Goal: Information Seeking & Learning: Learn about a topic

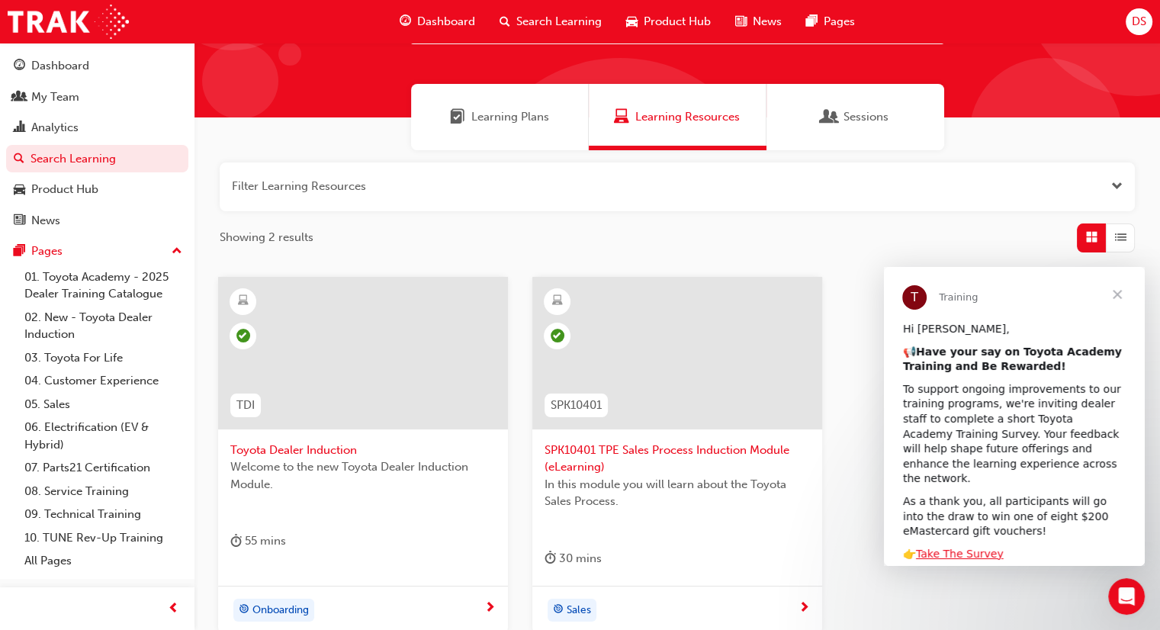
click at [854, 117] on span "Sessions" at bounding box center [865, 117] width 45 height 18
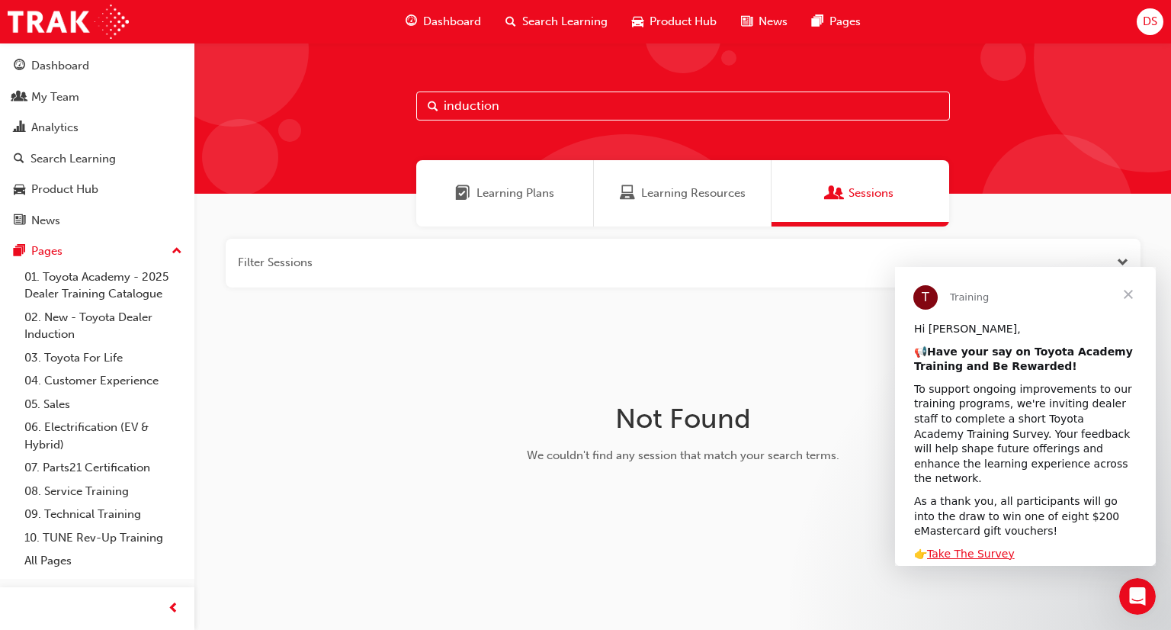
click at [683, 193] on span "Learning Resources" at bounding box center [693, 194] width 104 height 18
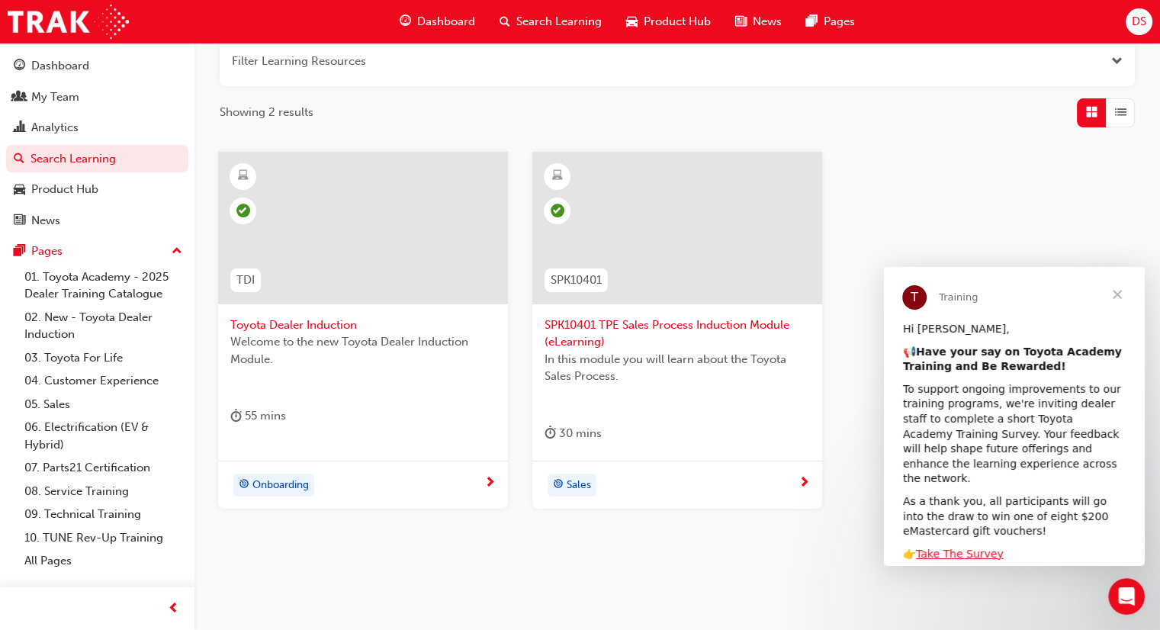
scroll to position [228, 0]
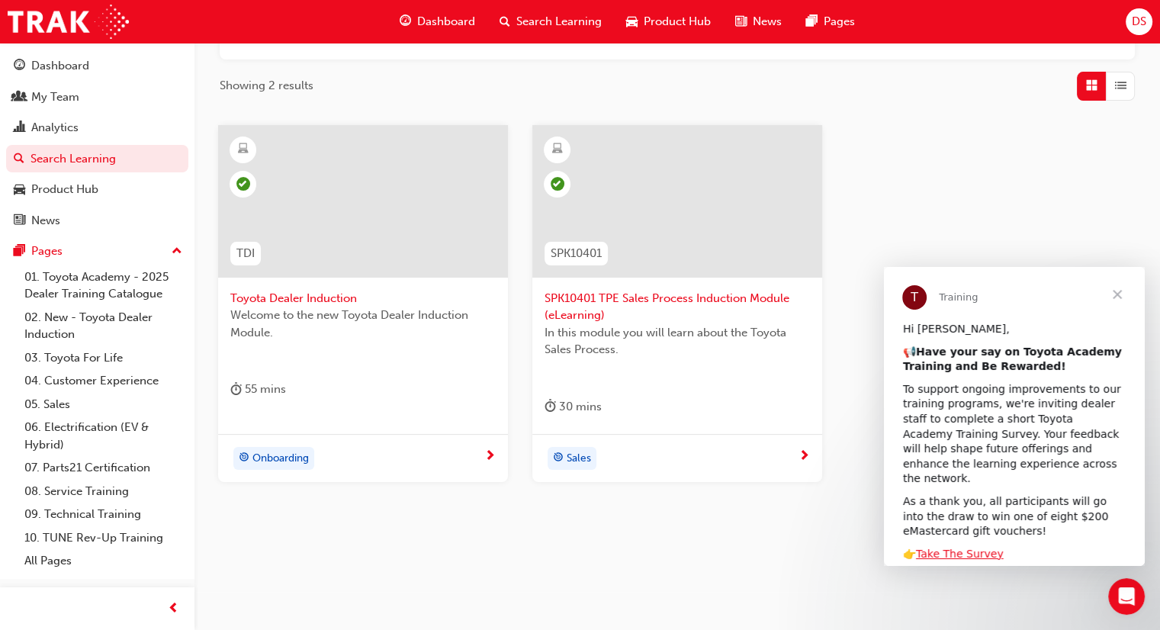
click at [1116, 294] on span "Close" at bounding box center [1117, 294] width 55 height 55
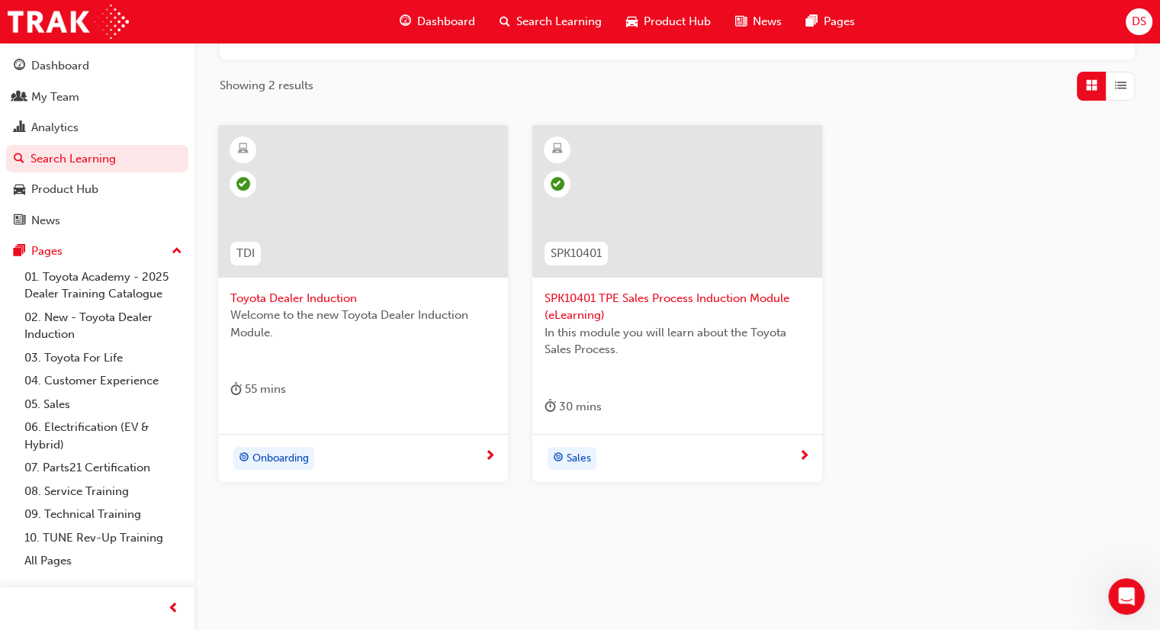
click at [455, 21] on span "Dashboard" at bounding box center [446, 22] width 58 height 18
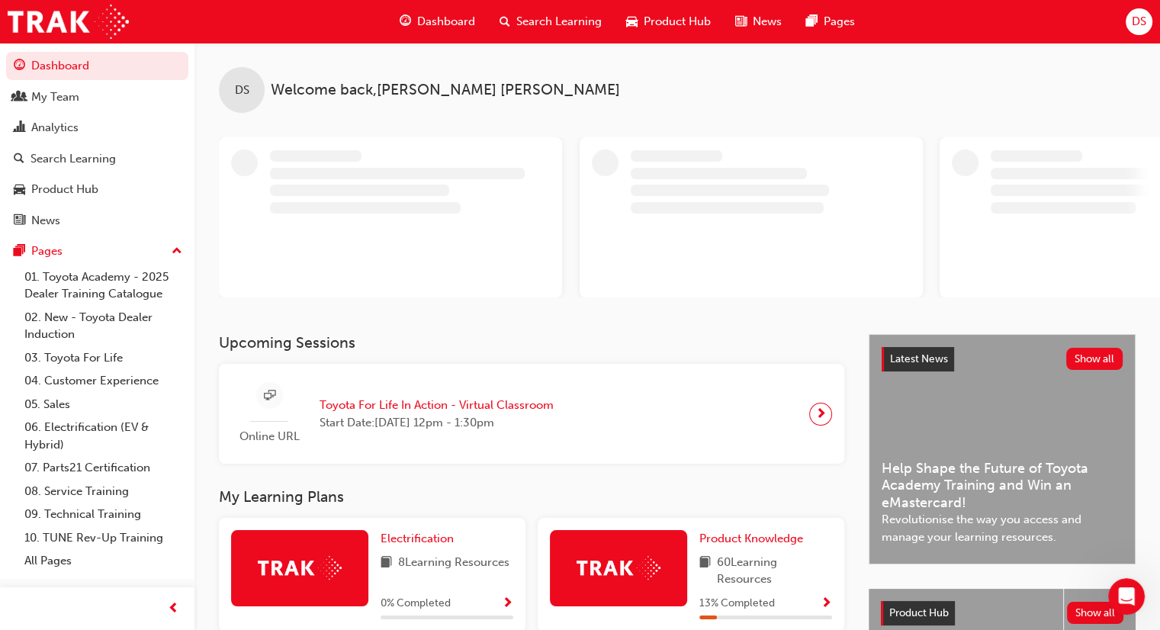
click at [368, 400] on span "Toyota For Life In Action - Virtual Classroom" at bounding box center [437, 406] width 234 height 18
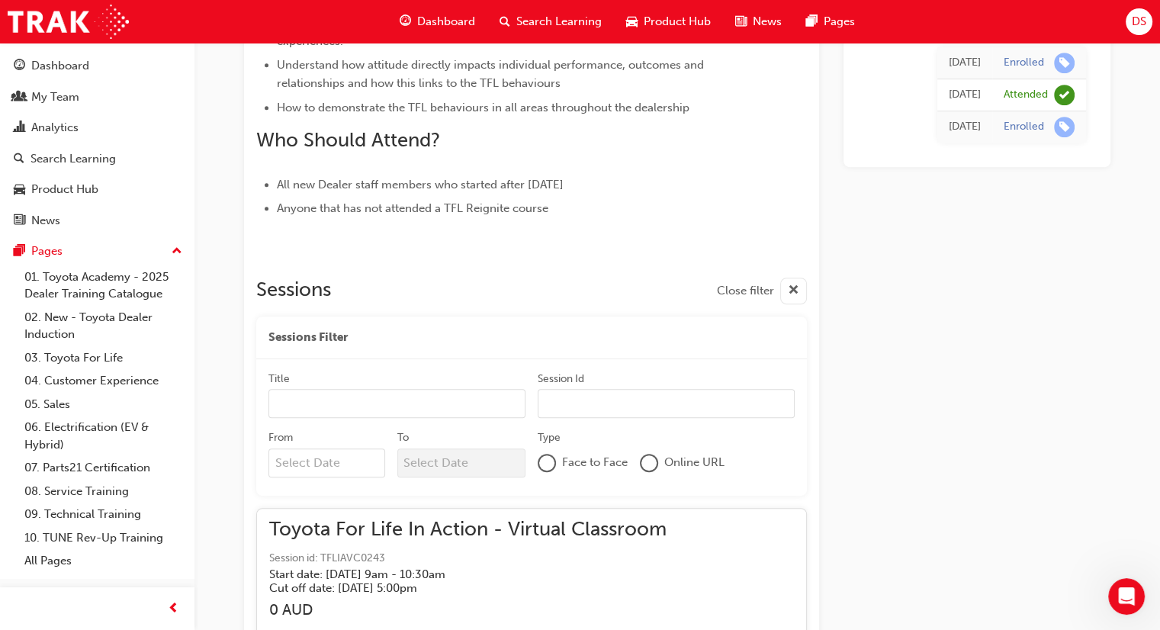
scroll to position [1457, 0]
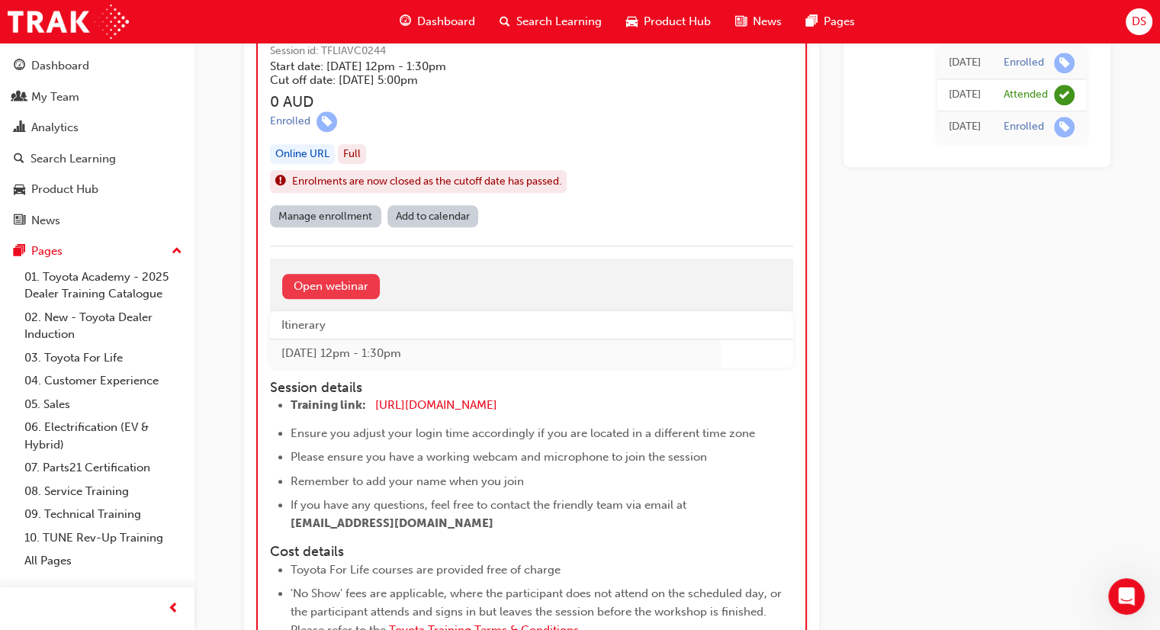
click at [350, 281] on link "Open webinar" at bounding box center [331, 286] width 98 height 25
